Goal: Information Seeking & Learning: Learn about a topic

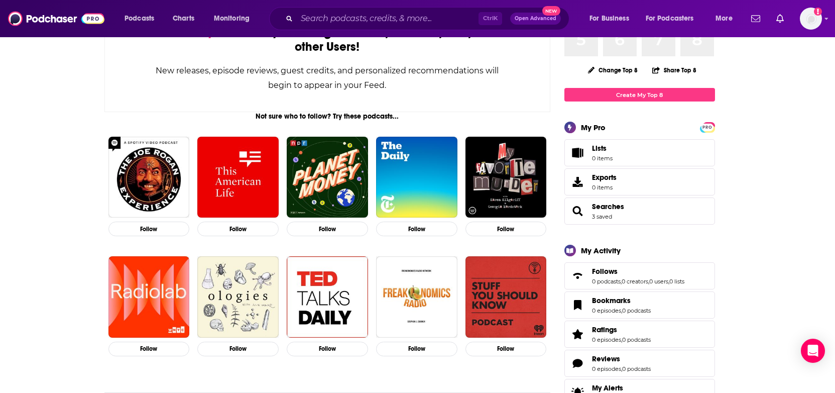
scroll to position [100, 0]
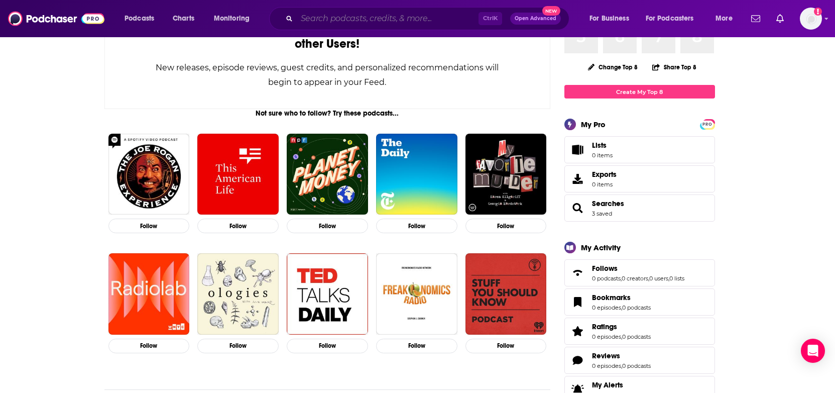
click at [366, 13] on input "Search podcasts, credits, & more..." at bounding box center [388, 19] width 182 height 16
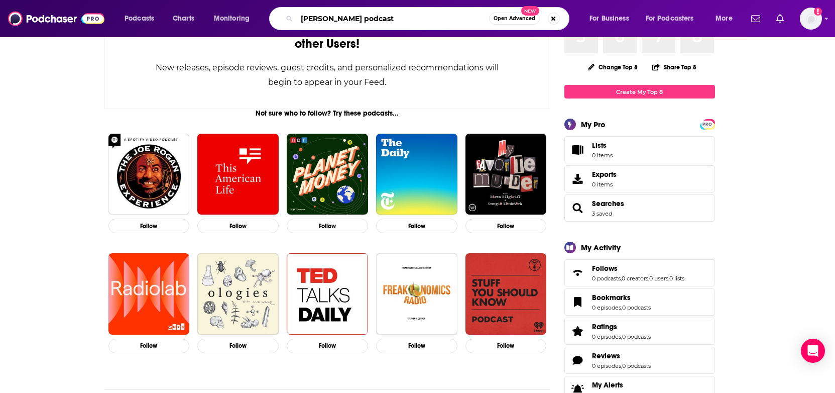
type input "[PERSON_NAME] podcast"
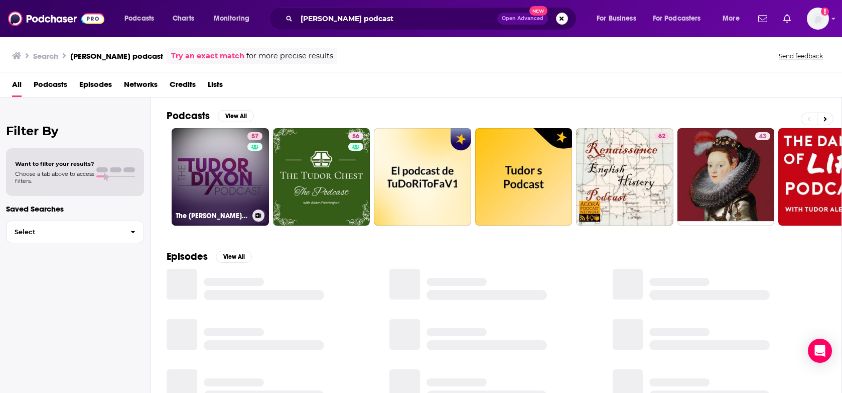
click at [215, 158] on link "57 The [PERSON_NAME] Podcast" at bounding box center [220, 176] width 97 height 97
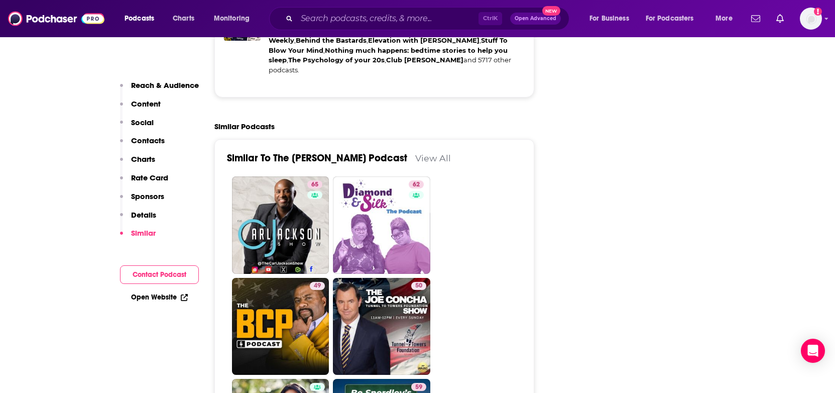
scroll to position [2108, 0]
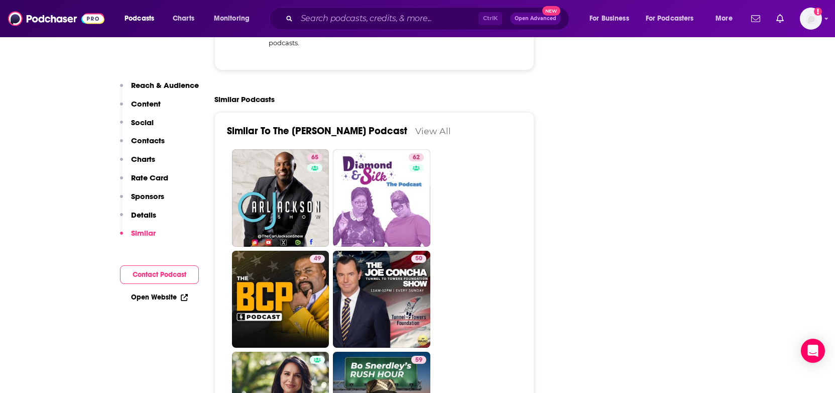
click at [415, 125] on link "View All" at bounding box center [433, 130] width 36 height 11
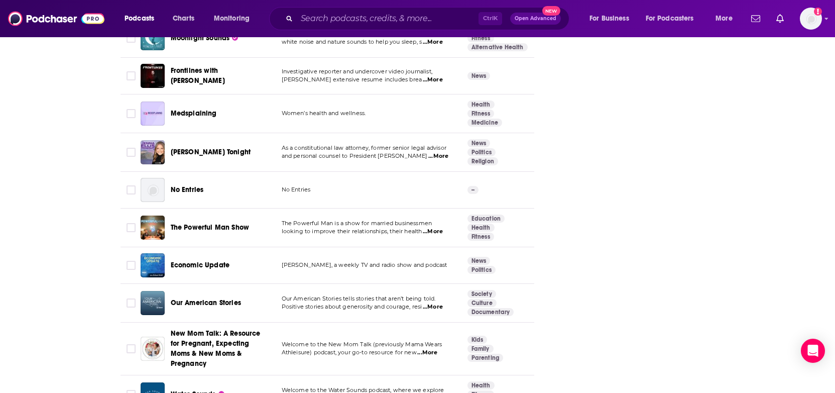
scroll to position [1606, 0]
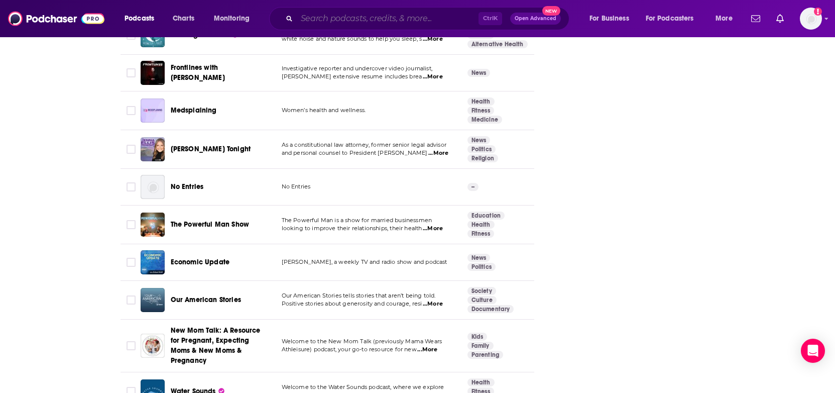
click at [382, 18] on input "Search podcasts, credits, & more..." at bounding box center [388, 19] width 182 height 16
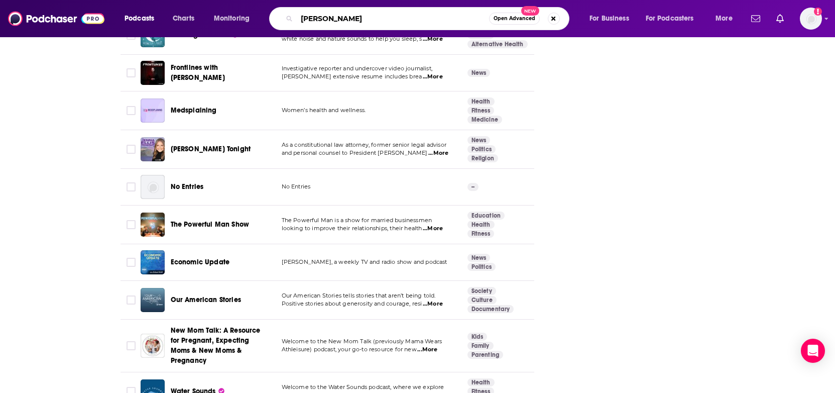
type input "[PERSON_NAME]"
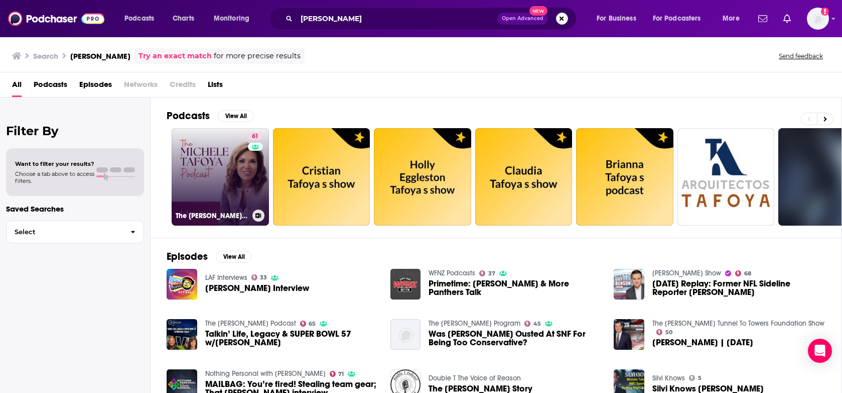
click at [232, 173] on link "61 The [PERSON_NAME] Podcast" at bounding box center [220, 176] width 97 height 97
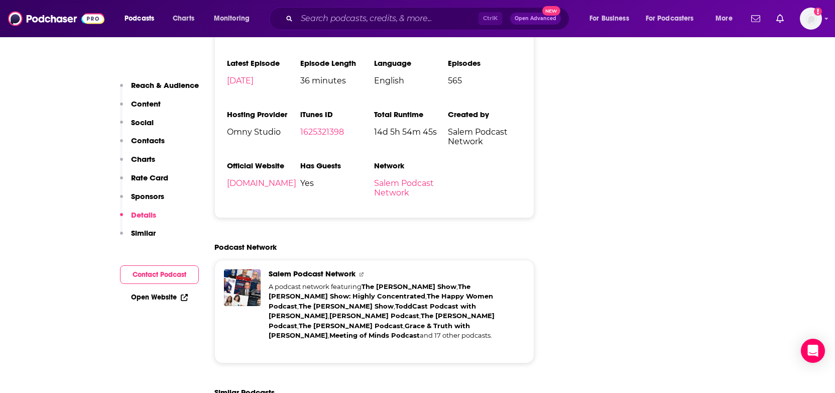
scroll to position [1606, 0]
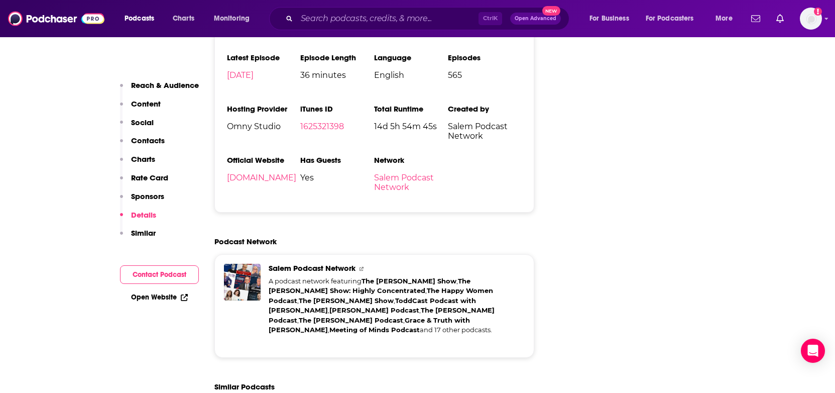
click at [324, 263] on span "Salem Podcast Network" at bounding box center [316, 268] width 95 height 10
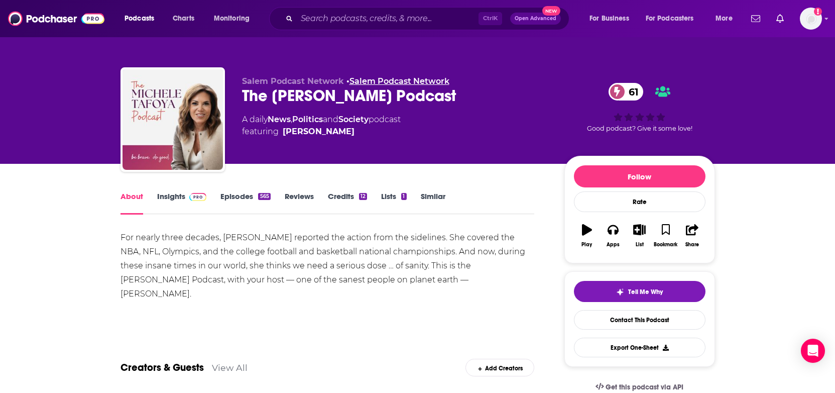
click at [386, 83] on link "Salem Podcast Network" at bounding box center [399, 81] width 100 height 10
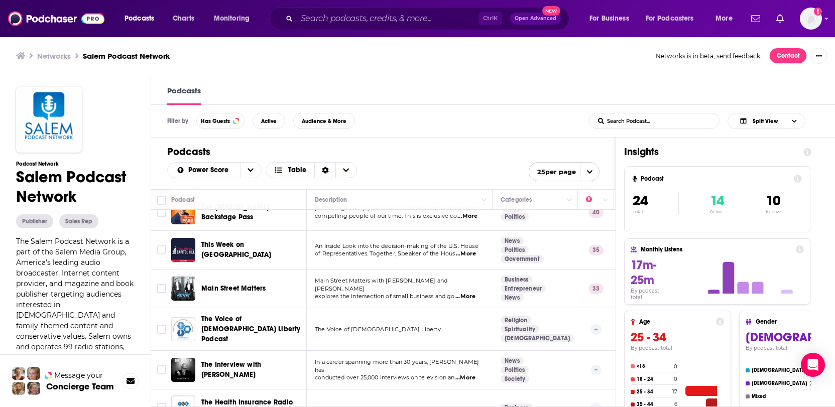
scroll to position [1, 0]
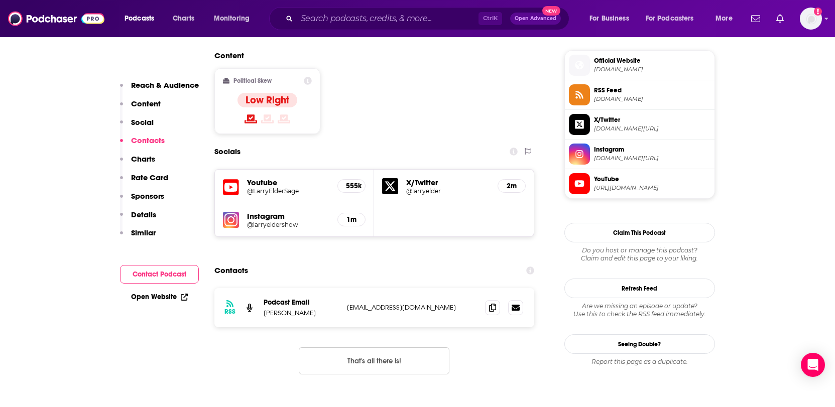
scroll to position [753, 0]
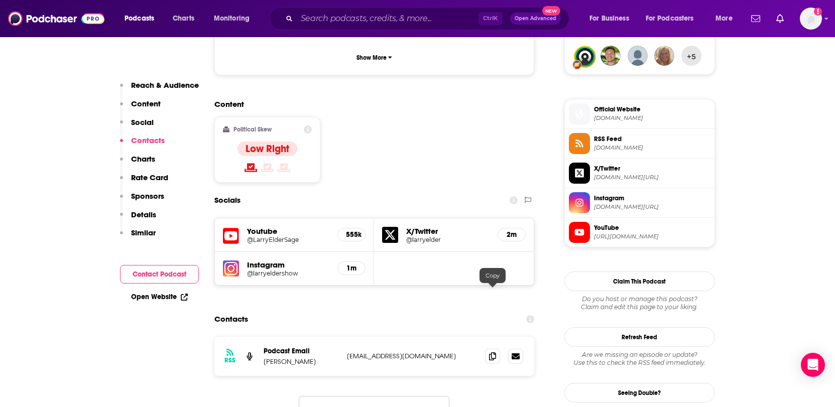
drag, startPoint x: 496, startPoint y: 297, endPoint x: 484, endPoint y: 298, distance: 11.6
click at [496, 352] on icon at bounding box center [492, 356] width 7 height 8
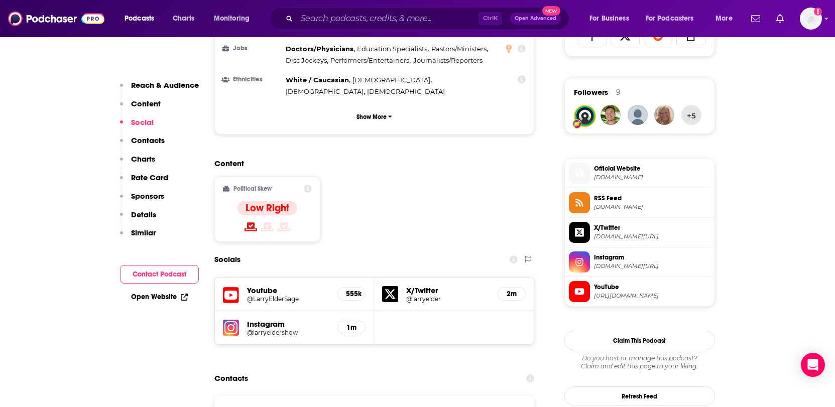
scroll to position [653, 0]
